Goal: Navigation & Orientation: Go to known website

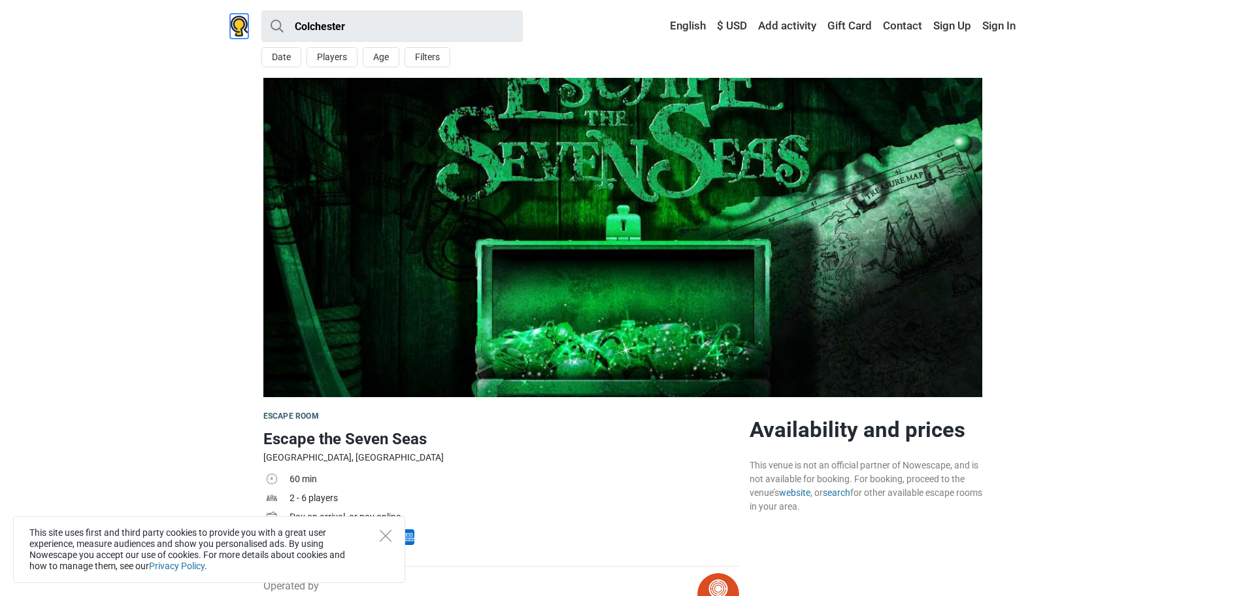
click at [230, 25] on img at bounding box center [239, 26] width 18 height 21
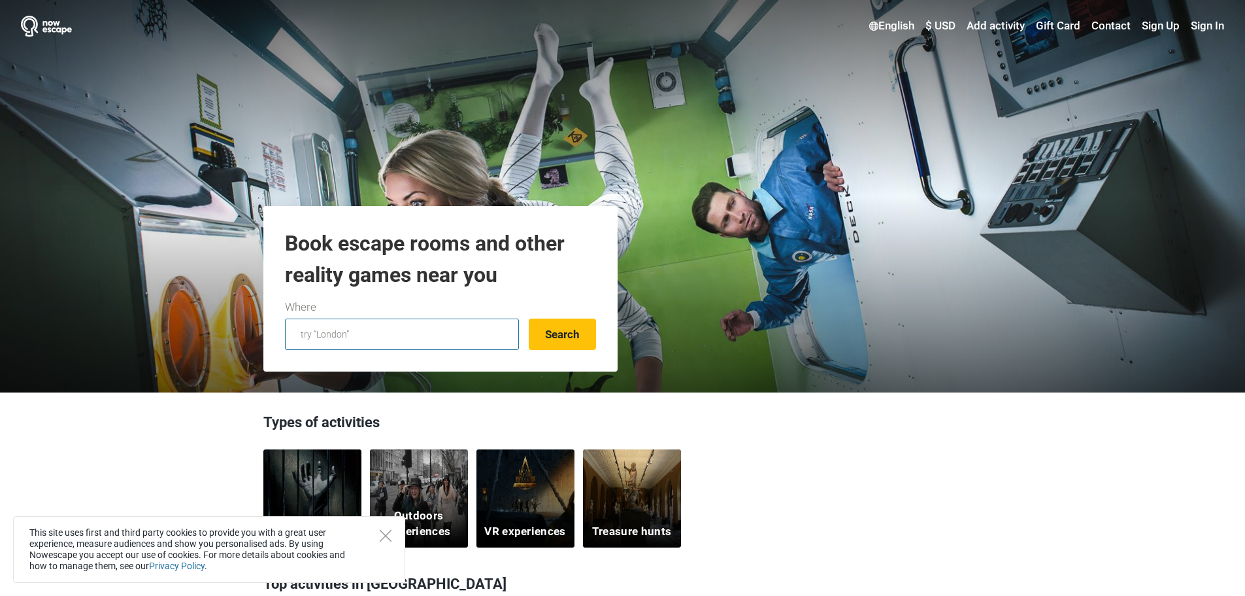
click at [370, 322] on input "text" at bounding box center [402, 333] width 234 height 31
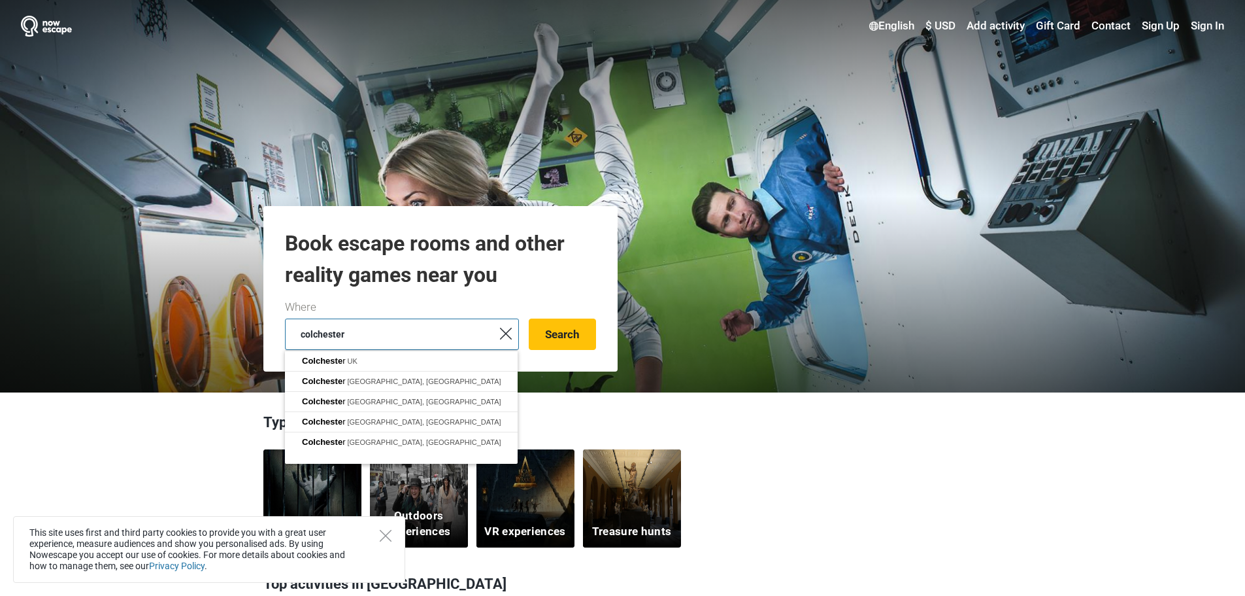
type input "colchester"
click at [529, 318] on button "Search" at bounding box center [562, 333] width 67 height 31
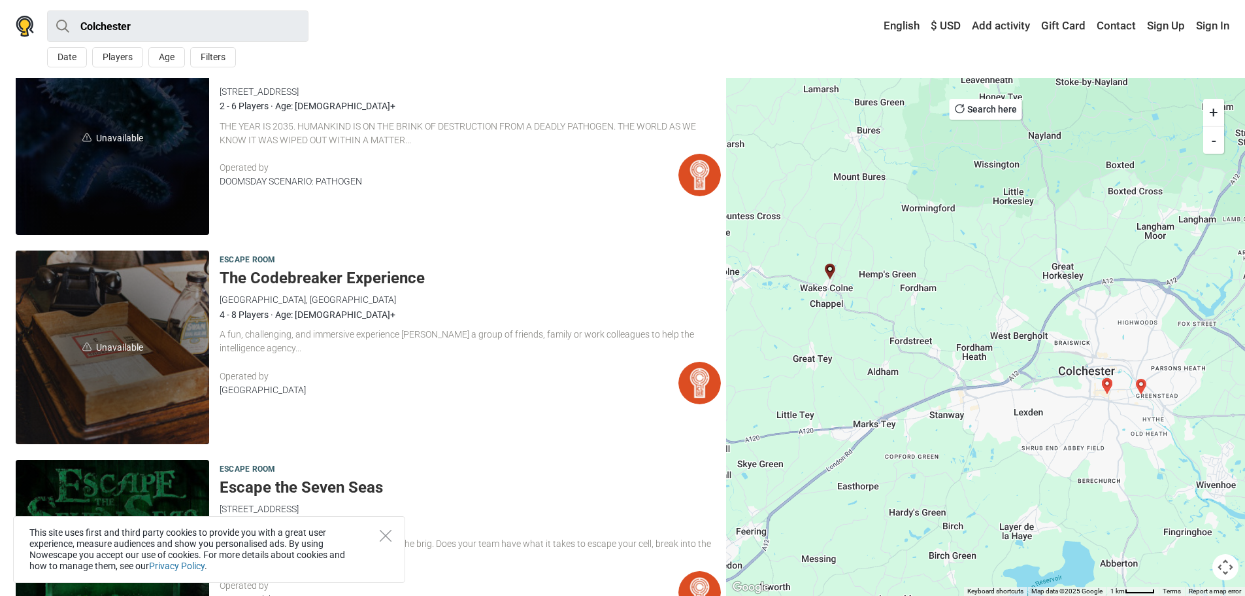
scroll to position [131, 0]
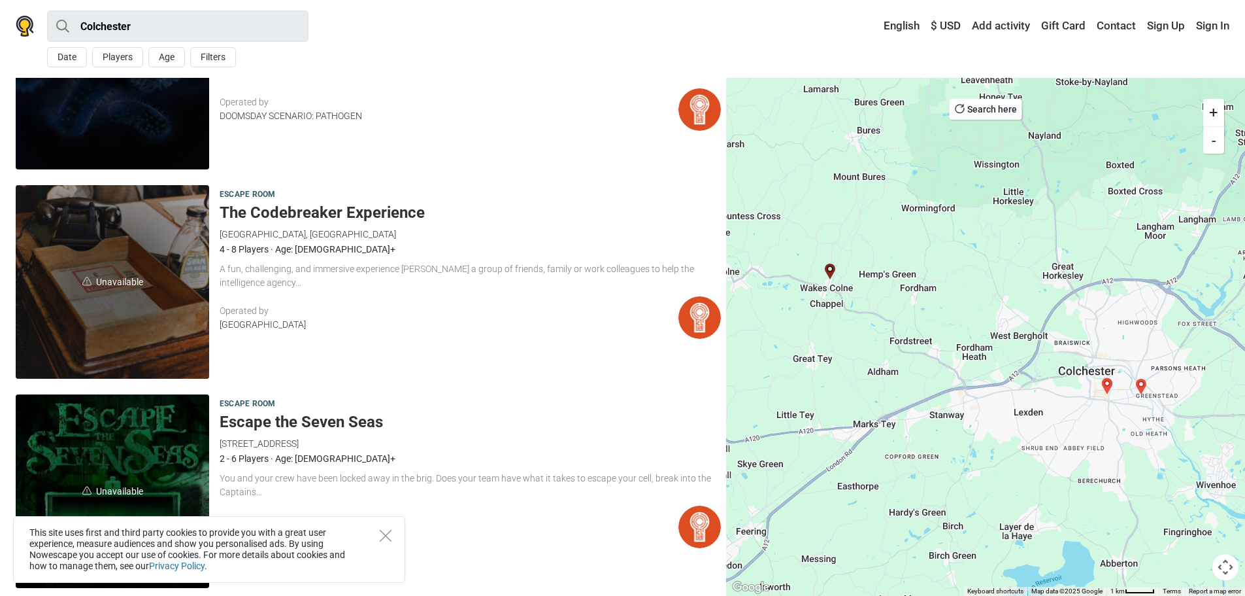
click at [254, 209] on h5 "The Codebreaker Experience" at bounding box center [470, 212] width 501 height 19
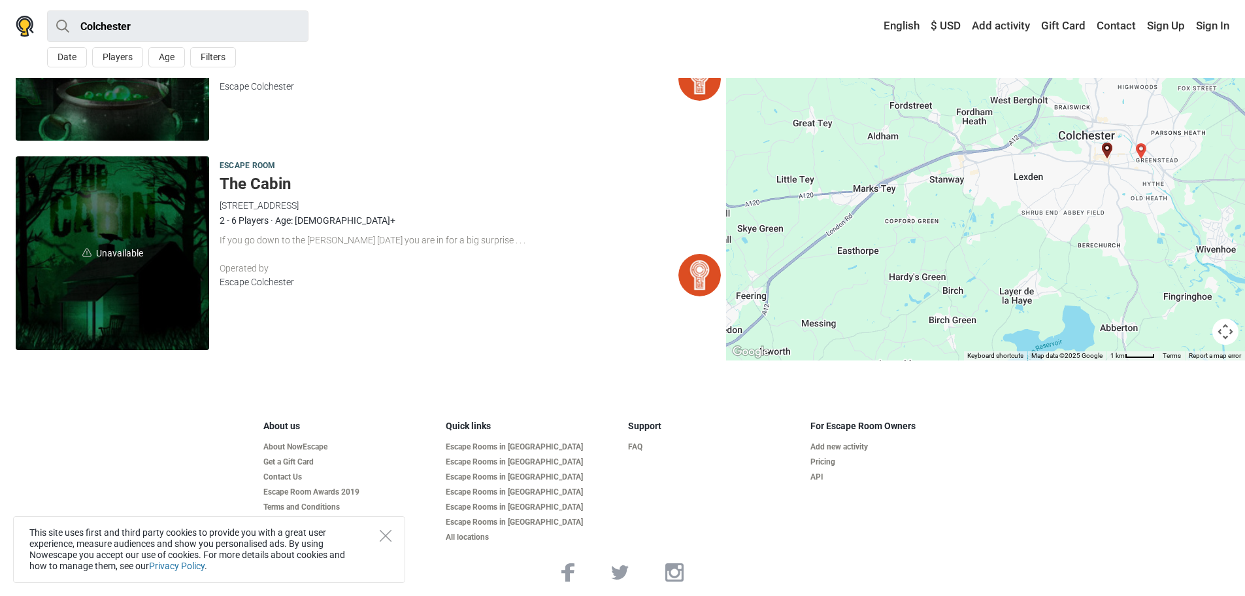
scroll to position [1003, 0]
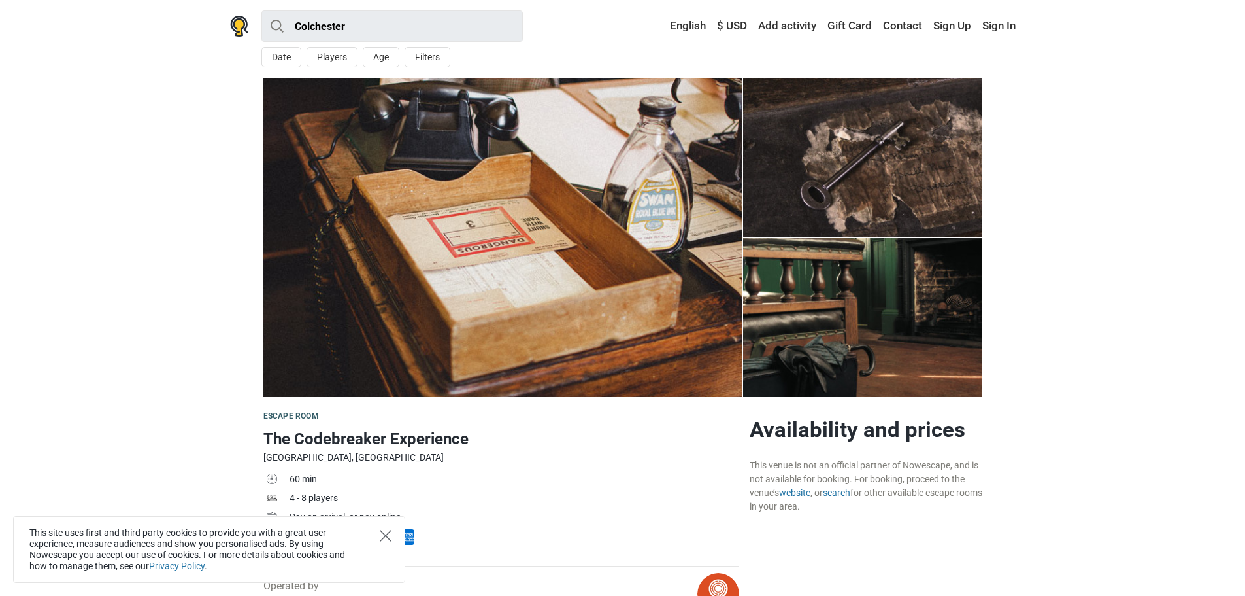
click at [386, 535] on icon "Close" at bounding box center [386, 536] width 12 height 12
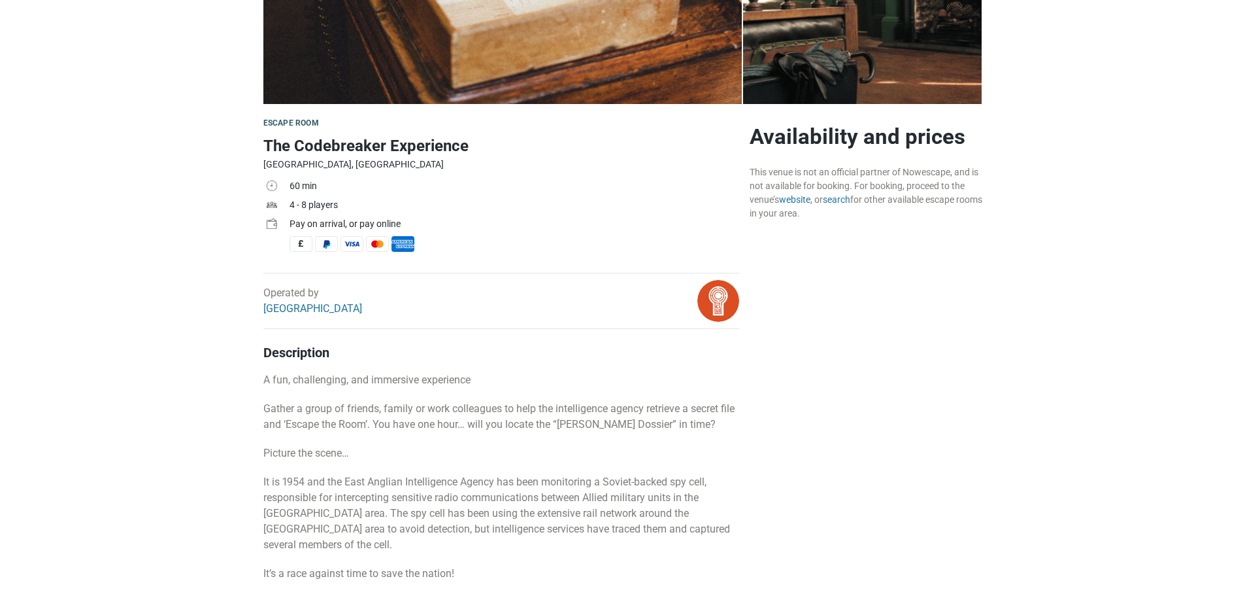
scroll to position [292, 0]
click at [806, 199] on link "website" at bounding box center [794, 200] width 31 height 10
